Goal: Task Accomplishment & Management: Manage account settings

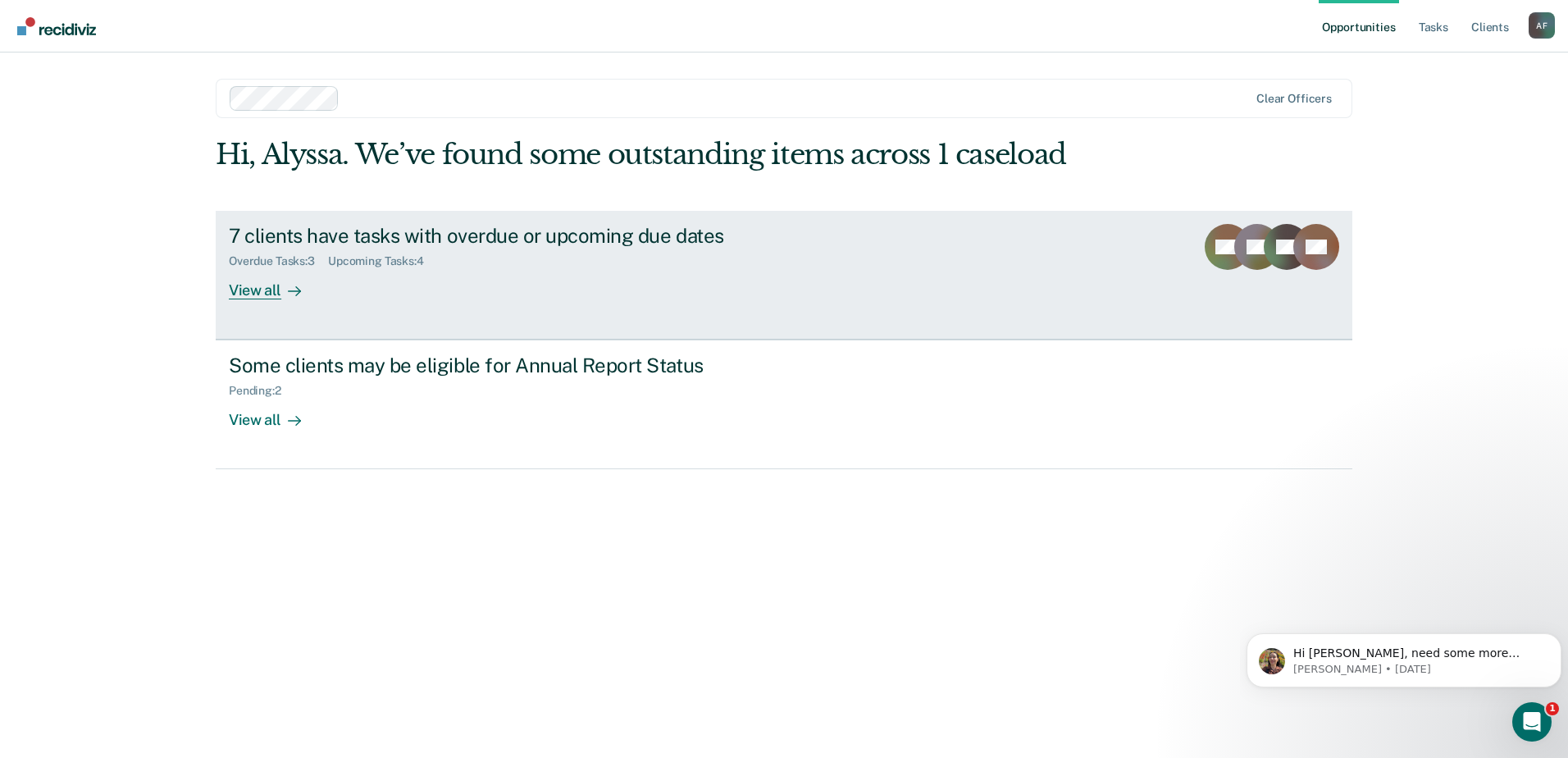
click at [469, 238] on div "7 clients have tasks with overdue or upcoming due dates" at bounding box center [516, 236] width 575 height 24
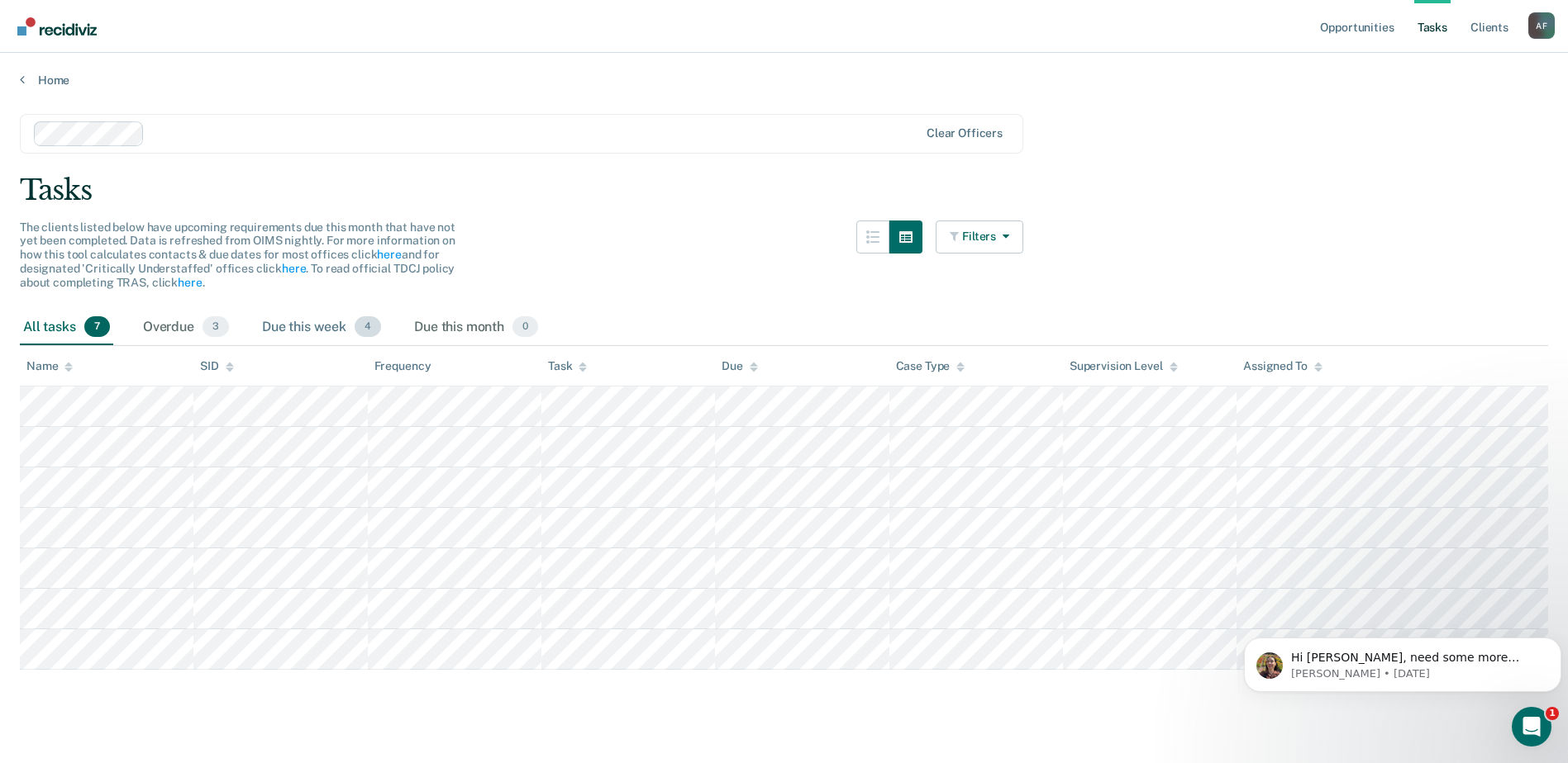
click at [296, 324] on div "Due this week 4" at bounding box center [321, 328] width 125 height 37
